Goal: Contribute content: Add original content to the website for others to see

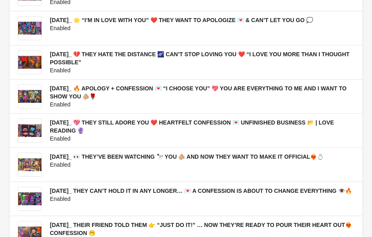
scroll to position [161, 0]
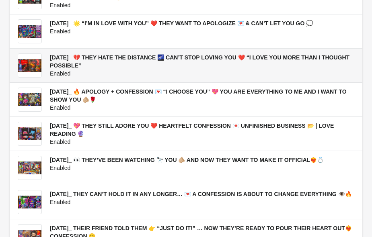
click at [99, 62] on h3 "[DATE]_ 💔 THEY HATE THE DISTANCE 🌌 CAN’T STOP LOVING YOU ❤️ “I LOVE YOU MORE TH…" at bounding box center [202, 62] width 305 height 16
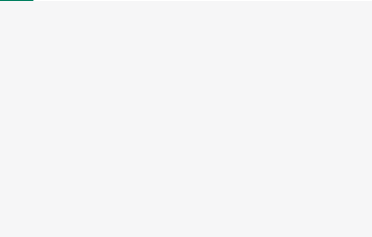
select select "US"
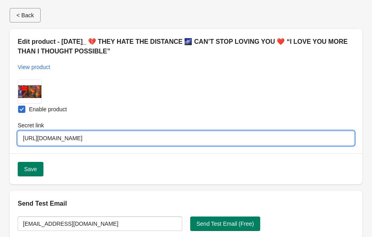
click at [169, 139] on input "https://youtu.be/KIweqMHEUpI?si=utBVjTT81b0A_FBY" at bounding box center [186, 138] width 337 height 14
drag, startPoint x: 172, startPoint y: 139, endPoint x: 24, endPoint y: 138, distance: 148.5
click at [24, 138] on input "https://youtu.be/KIweqMHEUpI?si=utBVjTT81b0A_FBY" at bounding box center [186, 138] width 337 height 14
click at [149, 90] on div "Submit Enable product Secret link https://youtu.be/KIweqMHEUpI?si=utBVjTT81b0A_…" at bounding box center [186, 113] width 353 height 82
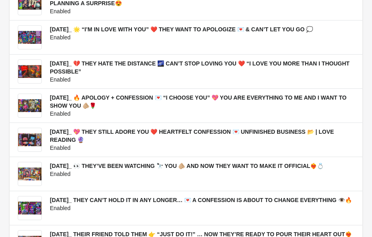
scroll to position [157, 0]
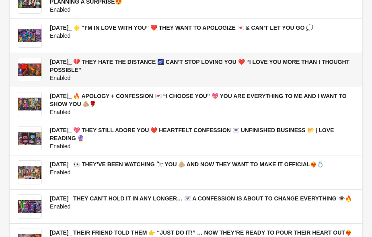
click at [78, 65] on span "[DATE]_ 💔 THEY HATE THE DISTANCE 🌌 CAN’T STOP LOVING YOU ❤️ “I LOVE YOU MORE TH…" at bounding box center [200, 66] width 300 height 14
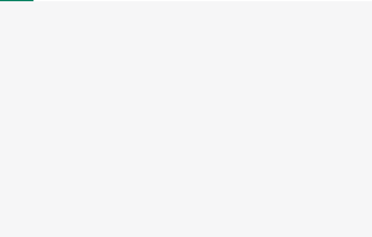
select select "US"
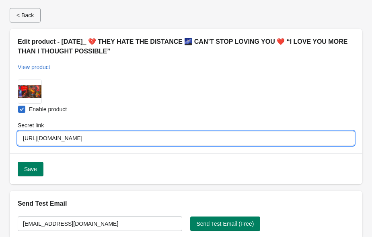
drag, startPoint x: 172, startPoint y: 140, endPoint x: 23, endPoint y: 140, distance: 148.5
click at [23, 140] on input "https://youtu.be/KIweqMHEUpI?si=utBVjTT81b0A_FBY" at bounding box center [186, 138] width 337 height 14
drag, startPoint x: 23, startPoint y: 140, endPoint x: 171, endPoint y: 142, distance: 147.3
click at [171, 142] on input "https://youtu.be/KIweqMHEUpI?si=utBVjTT81b0A_FBY" at bounding box center [186, 138] width 337 height 14
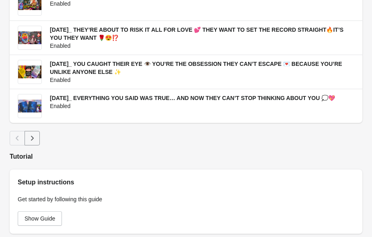
scroll to position [632, 0]
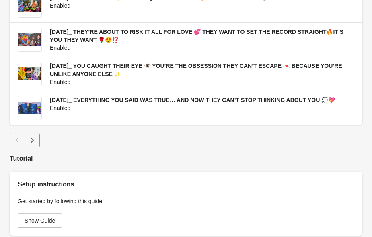
click at [35, 138] on icon "Next" at bounding box center [32, 140] width 8 height 8
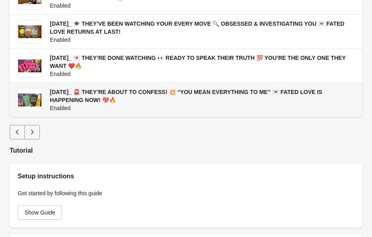
click at [96, 92] on span "[DATE]_ 🚨 THEY’RE ABOUT TO CONFESS! 💥 “YOU MEAN EVERYTHING TO ME” 💌 FATED LOVE …" at bounding box center [186, 96] width 272 height 14
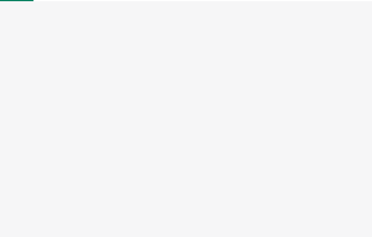
select select "US"
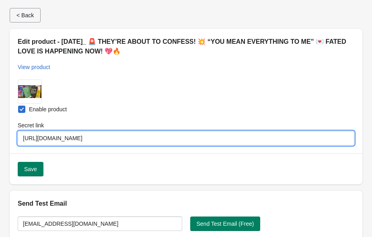
drag, startPoint x: 166, startPoint y: 140, endPoint x: 34, endPoint y: 136, distance: 132.5
click at [34, 136] on input "[URL][DOMAIN_NAME]" at bounding box center [186, 138] width 337 height 14
drag, startPoint x: 24, startPoint y: 136, endPoint x: 154, endPoint y: 147, distance: 130.4
click at [153, 147] on div "Submit Enable product Secret link [URL][DOMAIN_NAME]" at bounding box center [186, 113] width 353 height 82
click at [184, 72] on div "Submit Enable product Secret link [URL][DOMAIN_NAME]" at bounding box center [186, 113] width 353 height 82
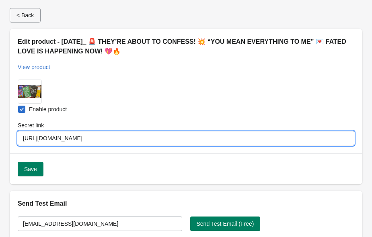
click at [152, 140] on input "[URL][DOMAIN_NAME]" at bounding box center [186, 138] width 337 height 14
drag, startPoint x: 167, startPoint y: 139, endPoint x: 24, endPoint y: 138, distance: 143.3
click at [24, 136] on input "[URL][DOMAIN_NAME]" at bounding box center [186, 138] width 337 height 14
click at [224, 101] on div "Submit Enable product Secret link [URL][DOMAIN_NAME]" at bounding box center [186, 113] width 353 height 82
